Goal: Information Seeking & Learning: Learn about a topic

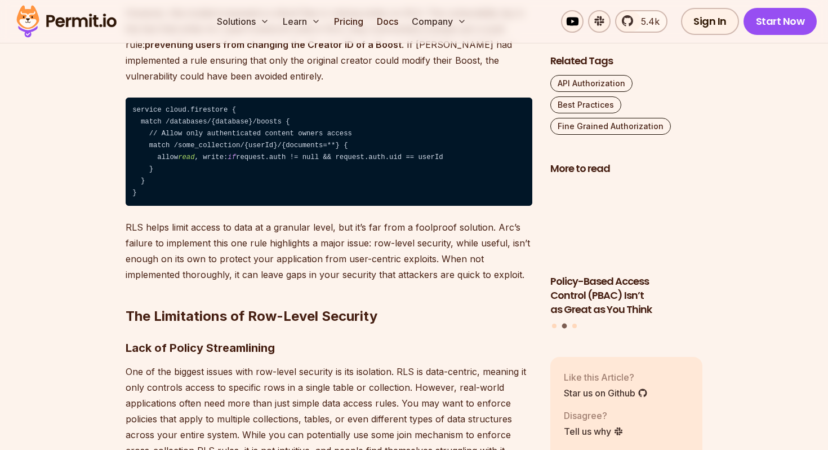
scroll to position [1605, 0]
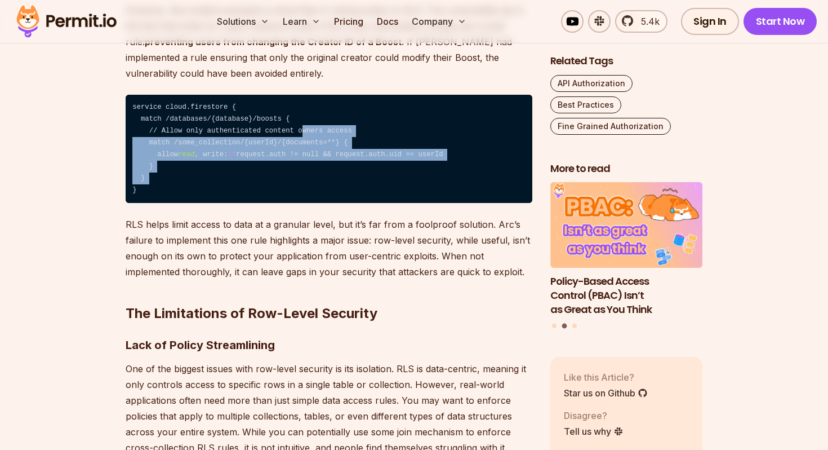
drag, startPoint x: 339, startPoint y: 183, endPoint x: 304, endPoint y: 125, distance: 68.0
click at [304, 125] on code "service cloud.firestore { match /databases/{database}/boosts { // Allow only au…" at bounding box center [329, 149] width 407 height 109
click at [357, 236] on p "RLS helps limit access to data at a granular level, but it’s far from a foolpro…" at bounding box center [329, 247] width 407 height 63
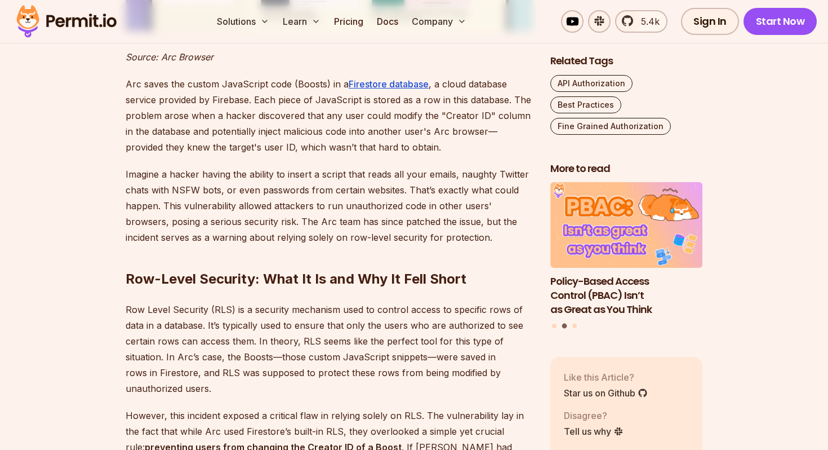
scroll to position [1203, 0]
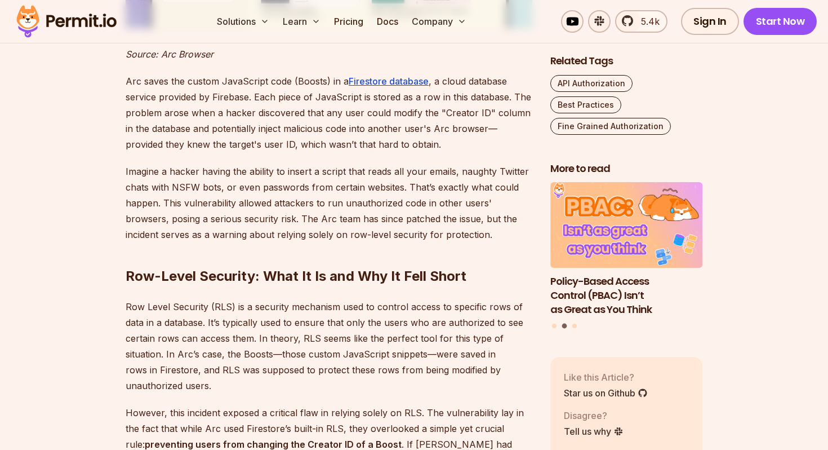
click at [358, 125] on p "Arc saves the custom JavaScript code (Boosts) in a Firestore database , a cloud…" at bounding box center [329, 112] width 407 height 79
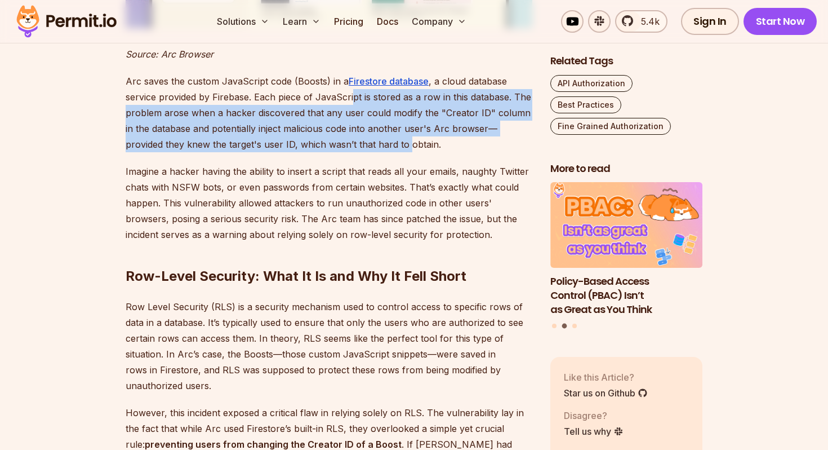
drag, startPoint x: 353, startPoint y: 98, endPoint x: 366, endPoint y: 137, distance: 41.2
click at [366, 137] on p "Arc saves the custom JavaScript code (Boosts) in a Firestore database , a cloud…" at bounding box center [329, 112] width 407 height 79
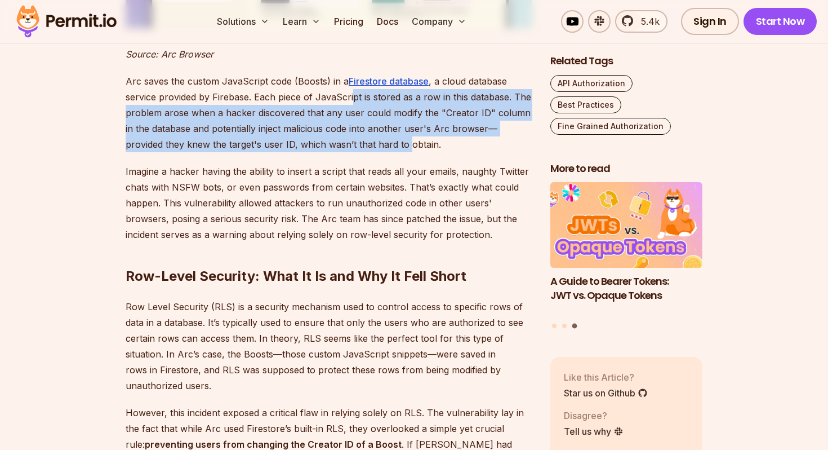
click at [372, 137] on p "Arc saves the custom JavaScript code (Boosts) in a Firestore database , a cloud…" at bounding box center [329, 112] width 407 height 79
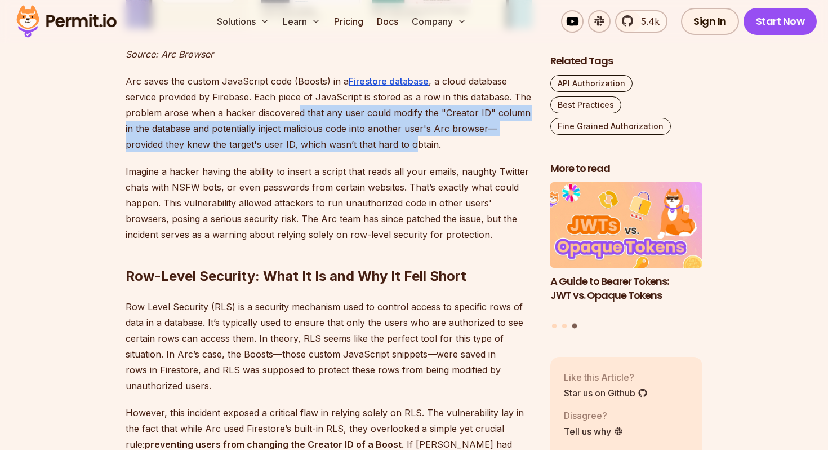
drag, startPoint x: 375, startPoint y: 140, endPoint x: 298, endPoint y: 108, distance: 84.1
click at [298, 108] on p "Arc saves the custom JavaScript code (Boosts) in a Firestore database , a cloud…" at bounding box center [329, 112] width 407 height 79
click at [310, 111] on p "Arc saves the custom JavaScript code (Boosts) in a Firestore database , a cloud…" at bounding box center [329, 112] width 407 height 79
drag, startPoint x: 270, startPoint y: 111, endPoint x: 311, endPoint y: 137, distance: 48.6
click at [311, 137] on p "Arc saves the custom JavaScript code (Boosts) in a Firestore database , a cloud…" at bounding box center [329, 112] width 407 height 79
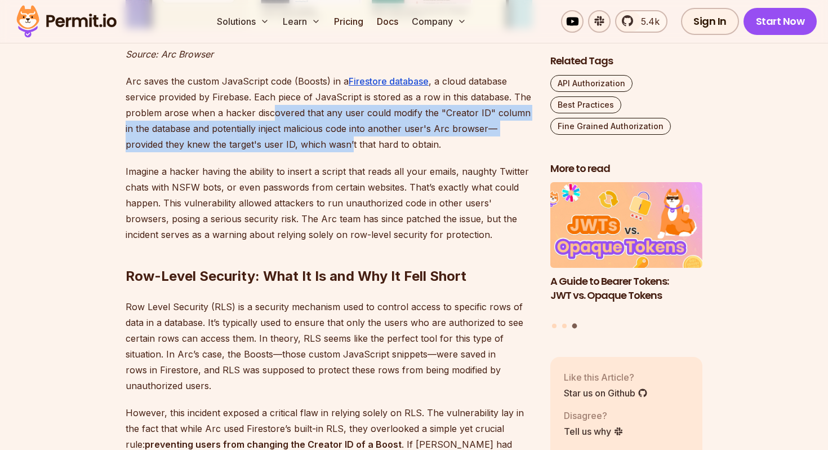
click at [322, 135] on p "Arc saves the custom JavaScript code (Boosts) in a Firestore database , a cloud…" at bounding box center [329, 112] width 407 height 79
drag, startPoint x: 317, startPoint y: 109, endPoint x: 404, endPoint y: 148, distance: 95.4
click at [404, 148] on p "Arc saves the custom JavaScript code (Boosts) in a Firestore database , a cloud…" at bounding box center [329, 112] width 407 height 79
click at [416, 144] on p "Arc saves the custom JavaScript code (Boosts) in a Firestore database , a cloud…" at bounding box center [329, 112] width 407 height 79
